Goal: Information Seeking & Learning: Learn about a topic

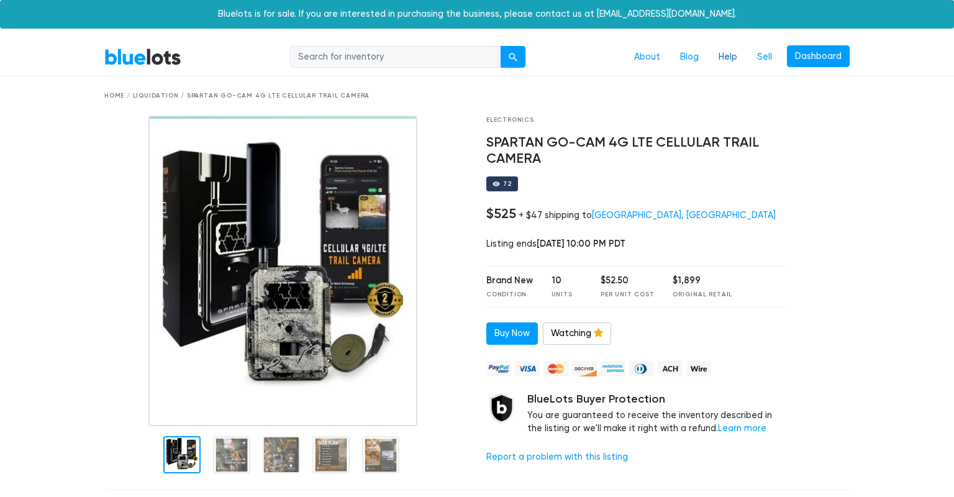
click at [730, 57] on link "Help" at bounding box center [728, 57] width 39 height 24
click at [651, 54] on link "About" at bounding box center [647, 57] width 46 height 24
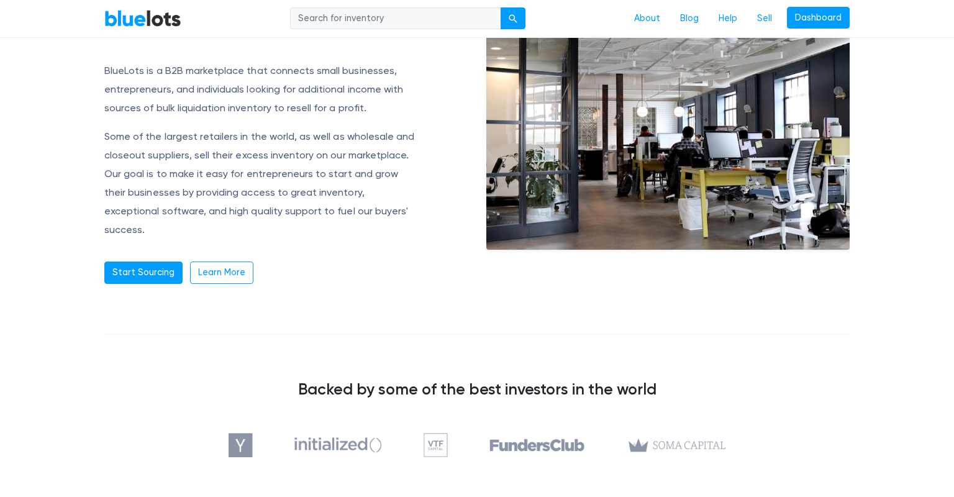
scroll to position [134, 0]
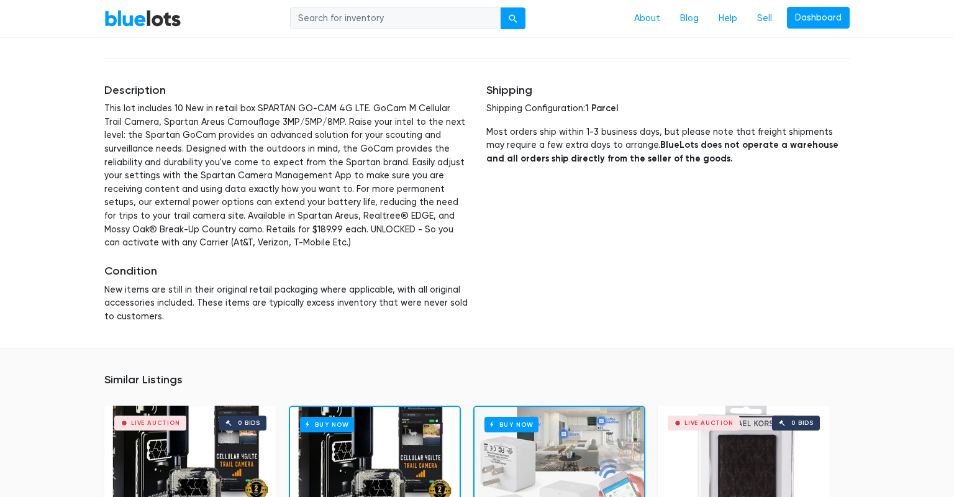
scroll to position [606, 0]
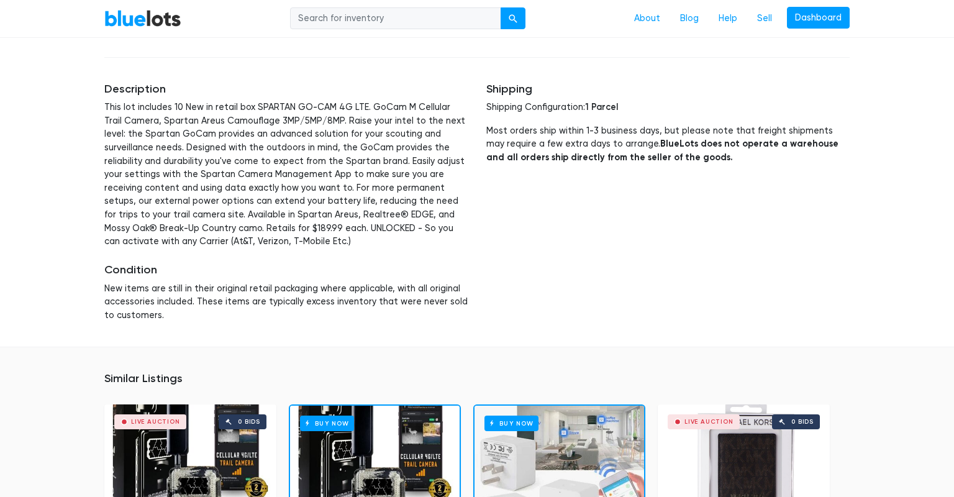
click at [295, 247] on div "Description This lot includes 10 New in retail box SPARTAN GO-CAM 4G LTE. GoCam…" at bounding box center [286, 203] width 382 height 270
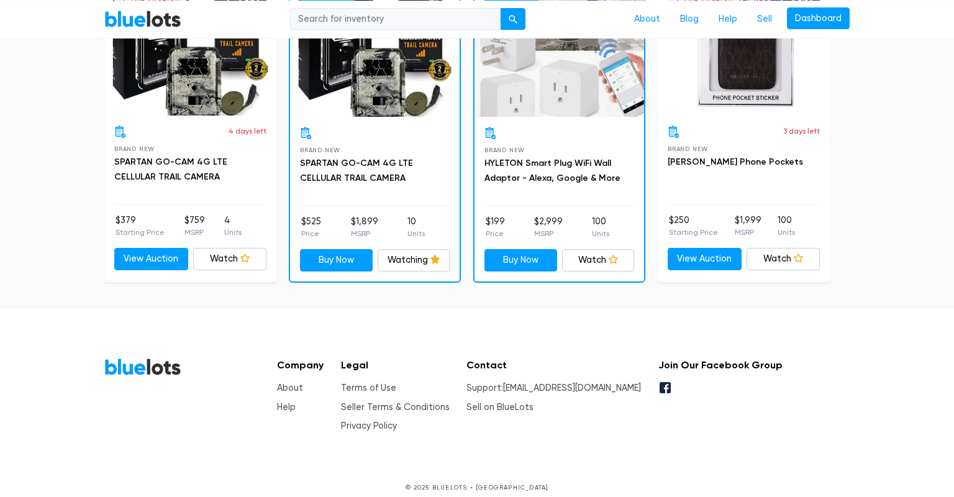
scroll to position [1038, 0]
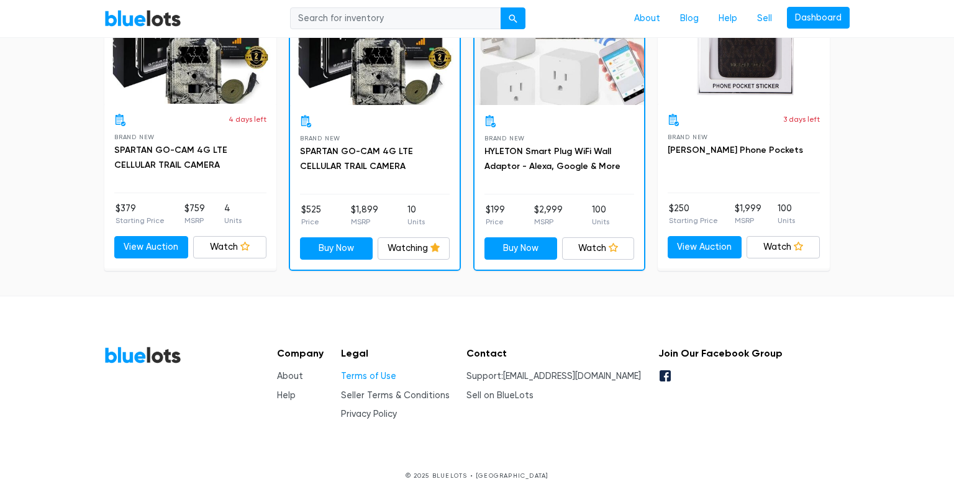
click at [396, 378] on link "Terms of Use" at bounding box center [368, 376] width 55 height 11
